Goal: Transaction & Acquisition: Purchase product/service

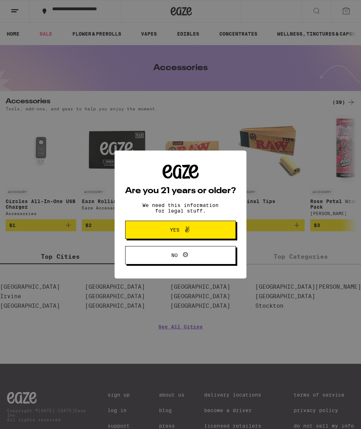
click at [216, 232] on button "Yes" at bounding box center [180, 229] width 111 height 18
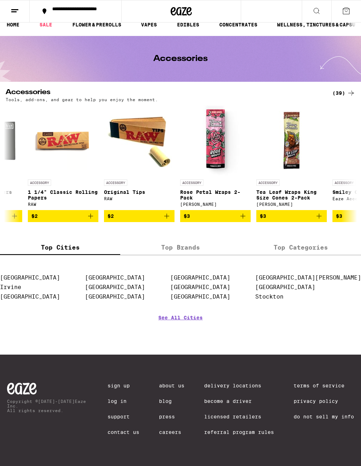
scroll to position [0, 132]
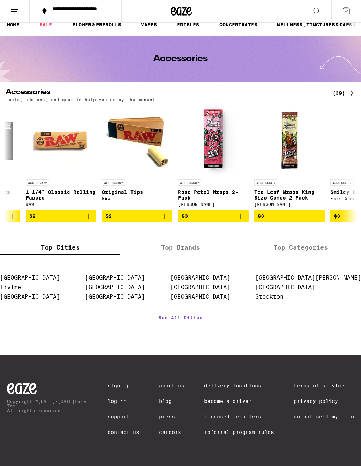
click at [187, 316] on link "See All Cities" at bounding box center [180, 328] width 44 height 26
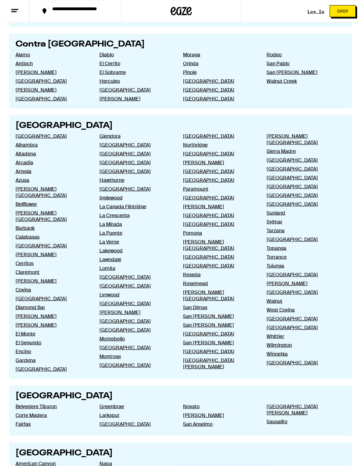
scroll to position [279, 0]
click at [38, 277] on link "[PERSON_NAME]" at bounding box center [51, 280] width 72 height 6
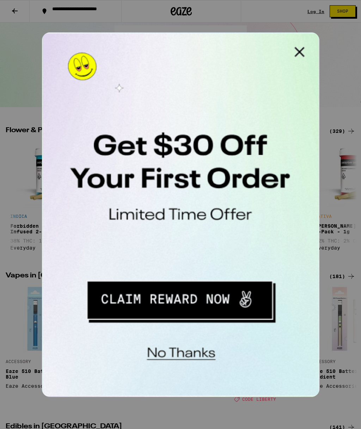
scroll to position [0, 833]
click at [131, 40] on button "Close Modal" at bounding box center [131, 39] width 14 height 14
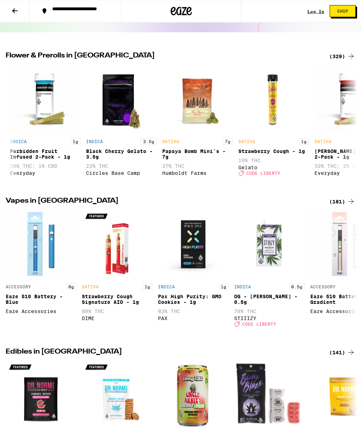
scroll to position [0, 0]
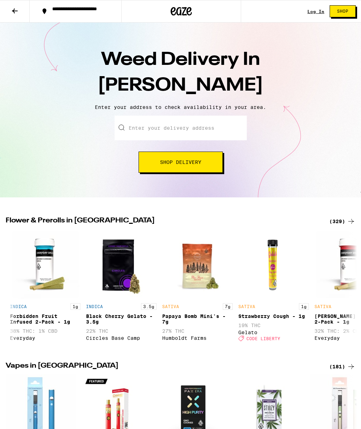
click at [18, 10] on icon at bounding box center [15, 10] width 6 height 5
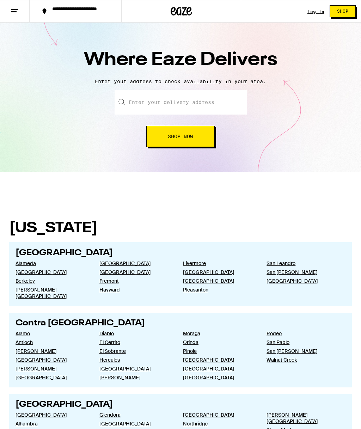
click at [185, 14] on icon at bounding box center [180, 11] width 21 height 13
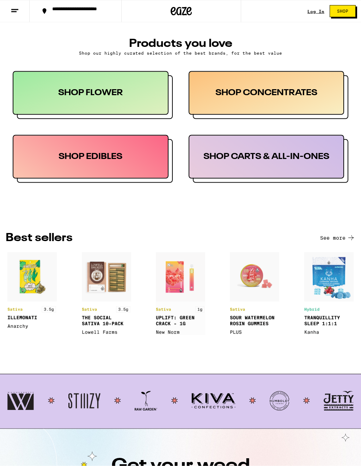
scroll to position [329, 0]
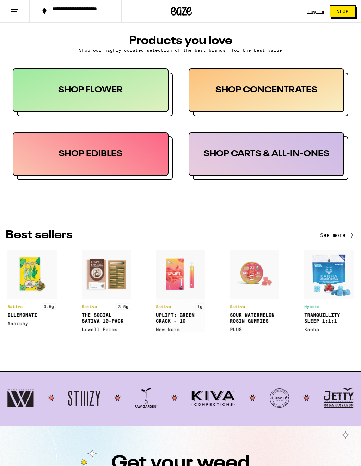
click at [86, 144] on div "SHOP EDIBLES" at bounding box center [91, 154] width 156 height 44
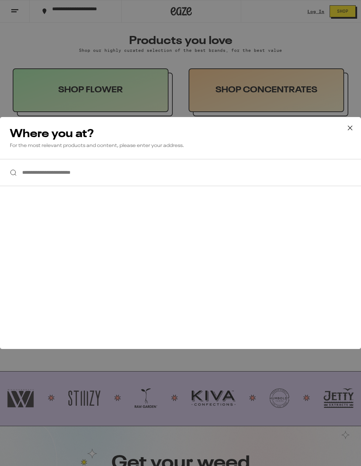
click at [322, 86] on div "**********" at bounding box center [180, 233] width 361 height 466
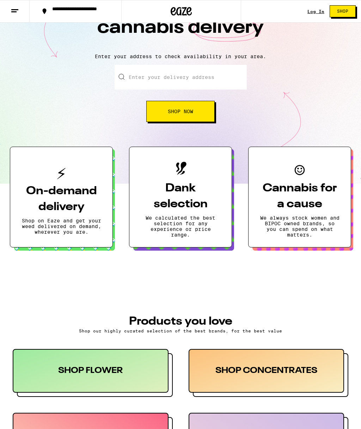
scroll to position [0, 0]
